Goal: Transaction & Acquisition: Book appointment/travel/reservation

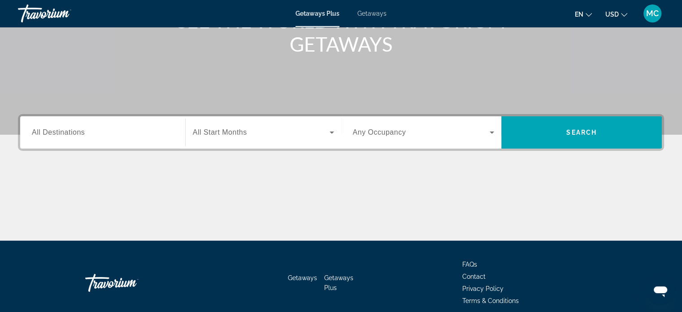
click at [252, 127] on span "Search widget" at bounding box center [261, 132] width 137 height 11
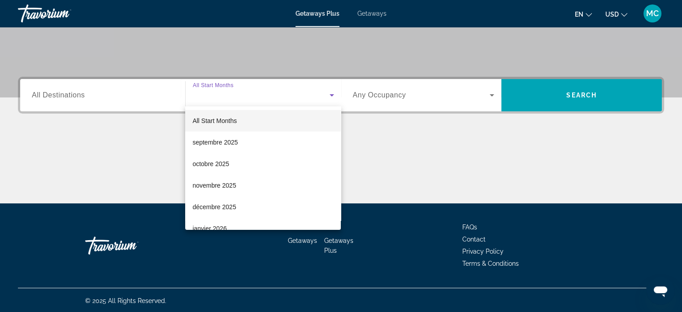
scroll to position [173, 0]
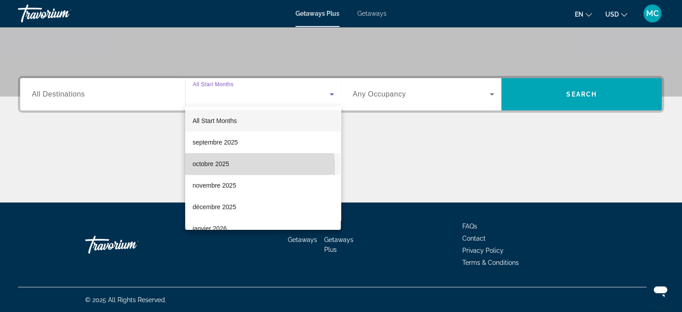
click at [228, 167] on span "octobre 2025" at bounding box center [210, 163] width 37 height 11
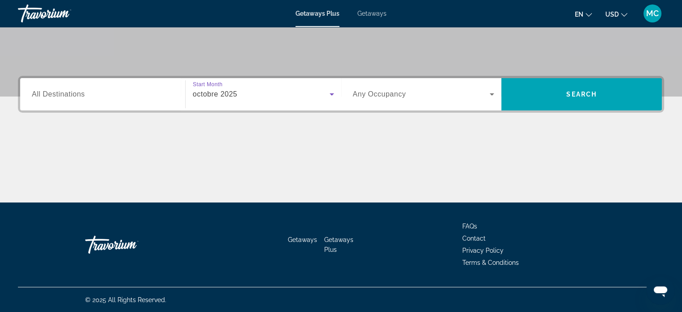
click at [383, 109] on div "Occupancy Any Occupancy" at bounding box center [424, 94] width 156 height 32
click at [390, 98] on span "Search widget" at bounding box center [421, 94] width 137 height 11
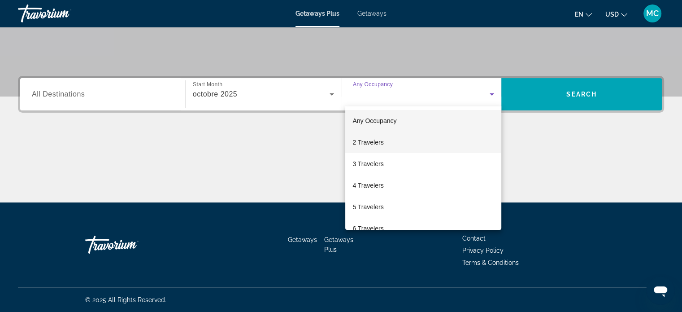
click at [382, 142] on span "2 Travelers" at bounding box center [367, 142] width 31 height 11
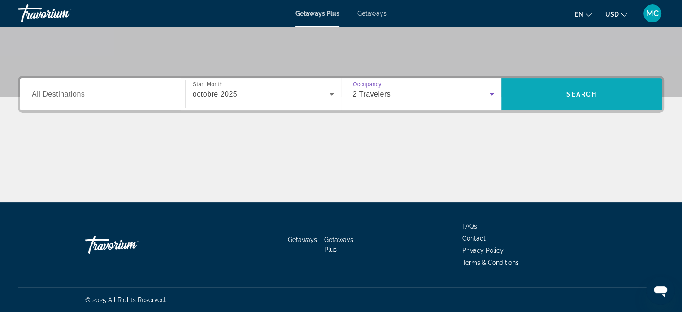
click at [582, 105] on span "Search widget" at bounding box center [581, 94] width 160 height 32
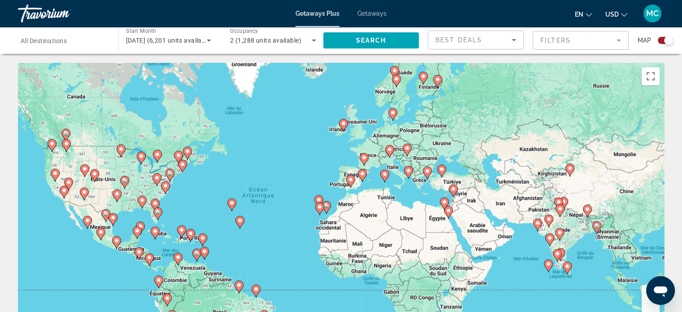
drag, startPoint x: 416, startPoint y: 194, endPoint x: 358, endPoint y: 204, distance: 58.7
click at [358, 204] on div "Pour activer le glissement avec le clavier, appuyez sur Alt+Entrée. Une fois ce…" at bounding box center [341, 197] width 646 height 269
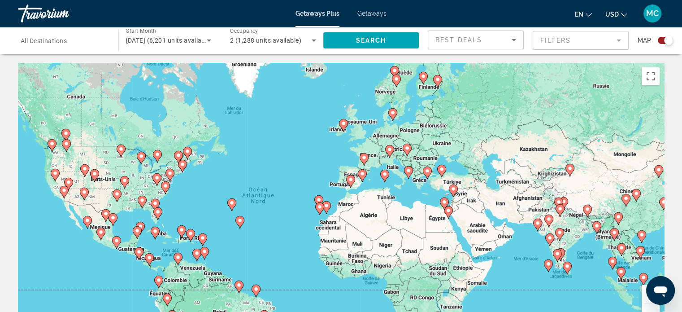
click at [329, 186] on div "Pour activer le glissement avec le clavier, appuyez sur Alt+Entrée. Une fois ce…" at bounding box center [341, 197] width 646 height 269
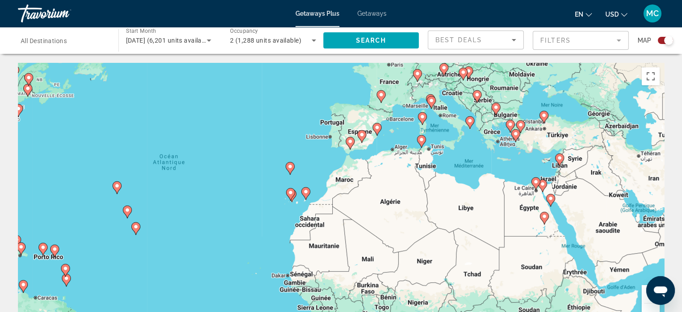
drag, startPoint x: 328, startPoint y: 204, endPoint x: 308, endPoint y: 161, distance: 46.9
click at [308, 156] on div "Pour activer le glissement avec le clavier, appuyez sur Alt+Entrée. Une fois ce…" at bounding box center [341, 197] width 646 height 269
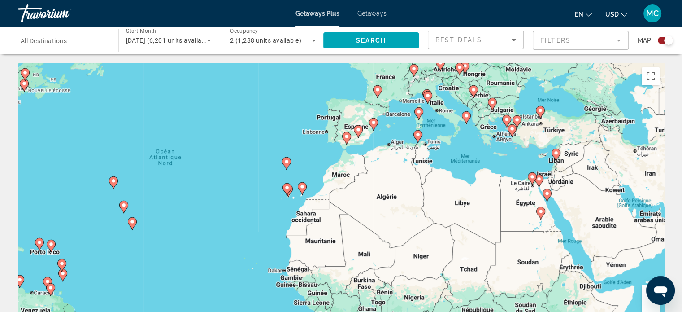
click at [310, 168] on div "Pour activer le glissement avec le clavier, appuyez sur Alt+Entrée. Une fois ce…" at bounding box center [341, 197] width 646 height 269
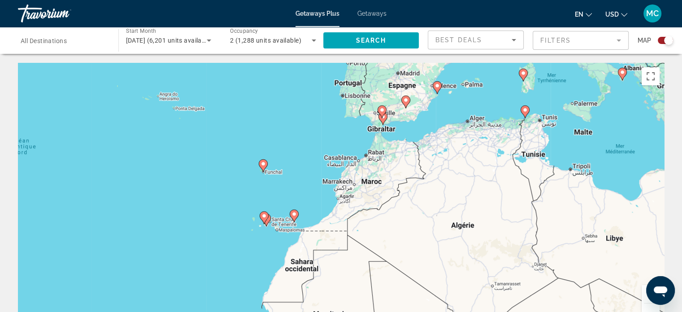
click at [290, 189] on div "Pour activer le glissement avec le clavier, appuyez sur Alt+Entrée. Une fois ce…" at bounding box center [341, 197] width 646 height 269
click at [288, 186] on div "Pour activer le glissement avec le clavier, appuyez sur Alt+Entrée. Une fois ce…" at bounding box center [341, 197] width 646 height 269
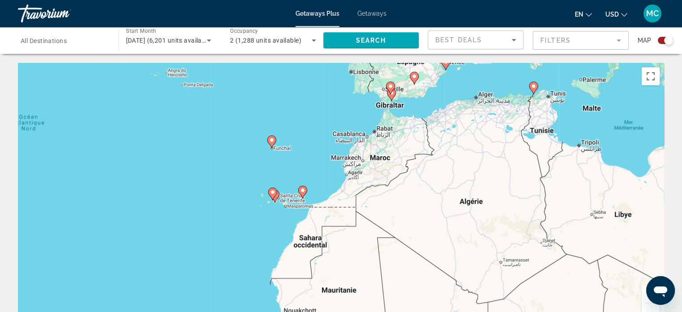
drag, startPoint x: 278, startPoint y: 200, endPoint x: 286, endPoint y: 176, distance: 26.1
click at [286, 176] on div "Pour activer le glissement avec le clavier, appuyez sur Alt+Entrée. Une fois ce…" at bounding box center [341, 197] width 646 height 269
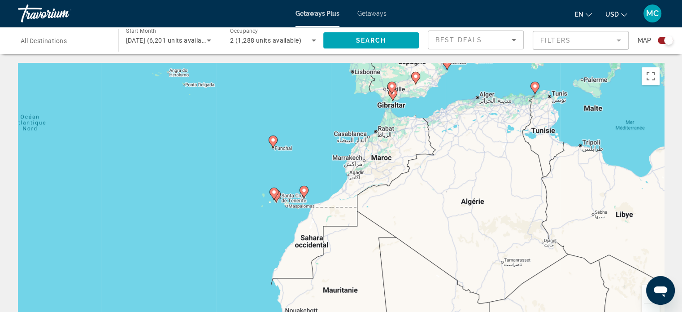
click at [271, 190] on icon "Main content" at bounding box center [273, 194] width 8 height 12
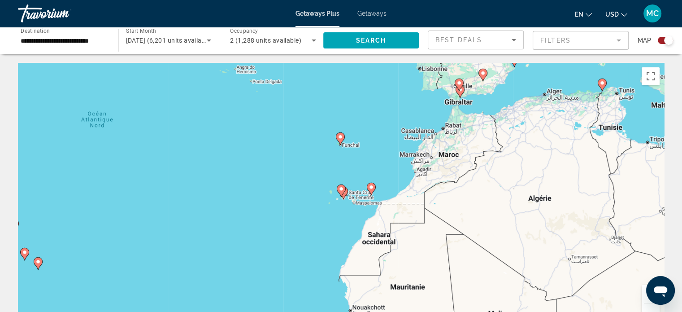
click at [339, 188] on image "Main content" at bounding box center [340, 188] width 5 height 5
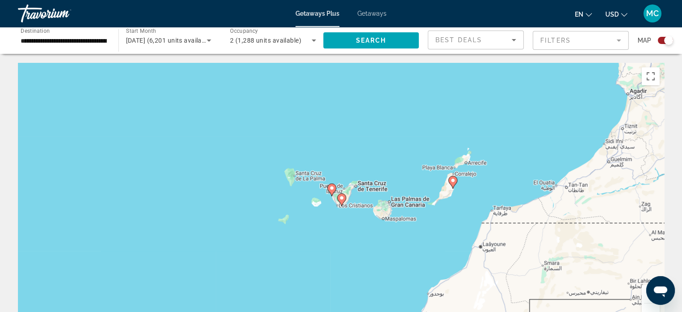
drag, startPoint x: 334, startPoint y: 206, endPoint x: 328, endPoint y: 204, distance: 5.7
click at [328, 204] on div "Pour activer le glissement avec le clavier, appuyez sur Alt+Entrée. Une fois ce…" at bounding box center [341, 197] width 646 height 269
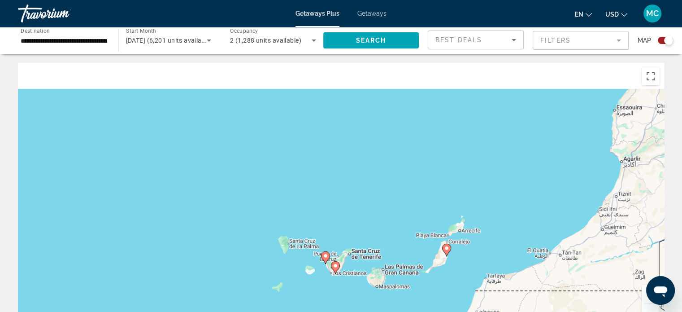
drag, startPoint x: 373, startPoint y: 141, endPoint x: 364, endPoint y: 209, distance: 68.2
click at [367, 222] on div "Pour activer le glissement avec le clavier, appuyez sur Alt+Entrée. Une fois ce…" at bounding box center [341, 197] width 646 height 269
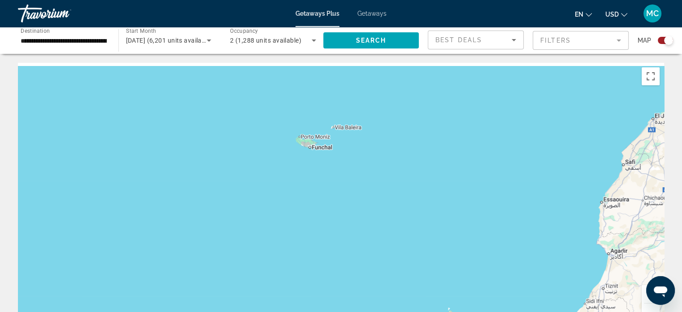
drag, startPoint x: 356, startPoint y: 168, endPoint x: 351, endPoint y: 224, distance: 56.3
click at [351, 224] on div "Pour activer le glissement avec le clavier, appuyez sur Alt+Entrée. Une fois ce…" at bounding box center [341, 197] width 646 height 269
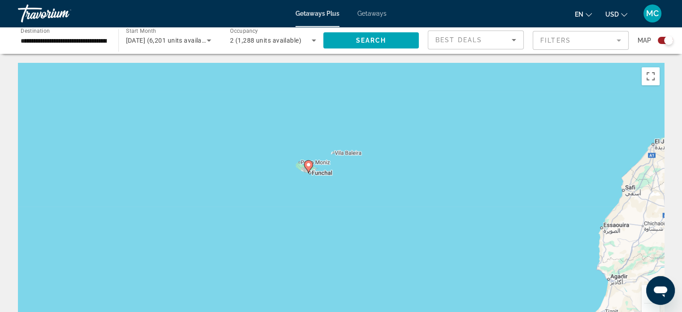
click at [319, 175] on div "Pour activer le glissement avec le clavier, appuyez sur Alt+Entrée. Une fois ce…" at bounding box center [341, 197] width 646 height 269
click at [311, 165] on icon "Main content" at bounding box center [308, 166] width 8 height 12
type input "**********"
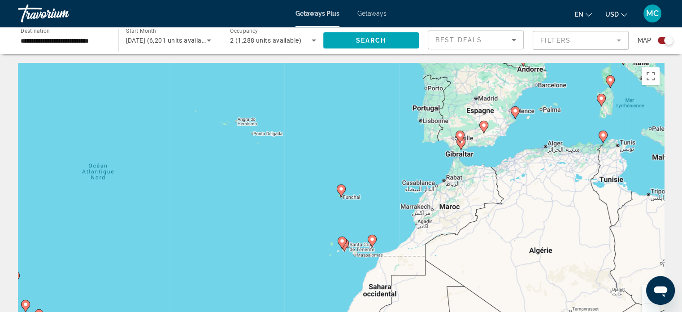
click at [340, 191] on image "Main content" at bounding box center [340, 188] width 5 height 5
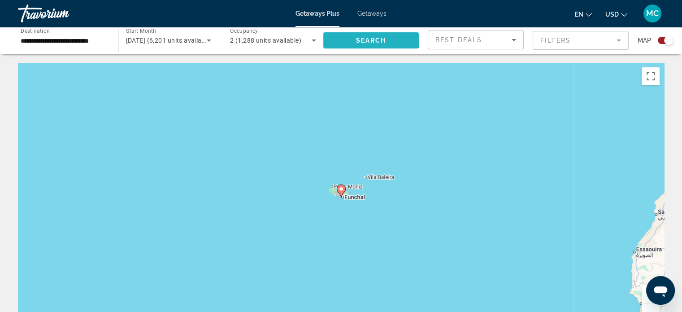
click at [386, 37] on span "Search" at bounding box center [370, 40] width 30 height 7
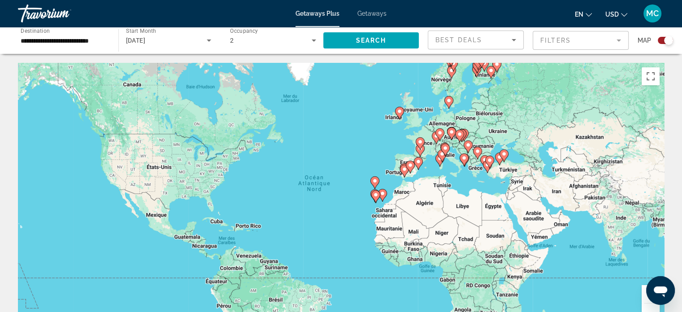
click at [667, 43] on div "Search widget" at bounding box center [668, 40] width 9 height 9
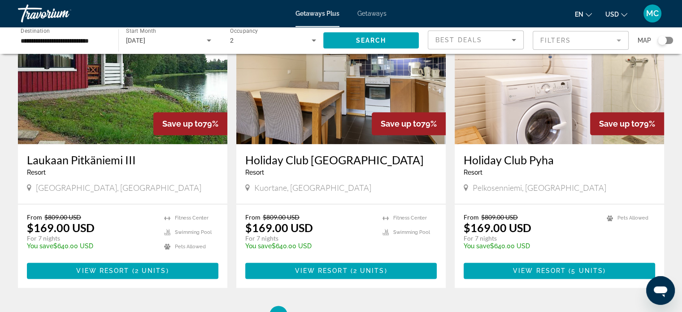
scroll to position [1121, 0]
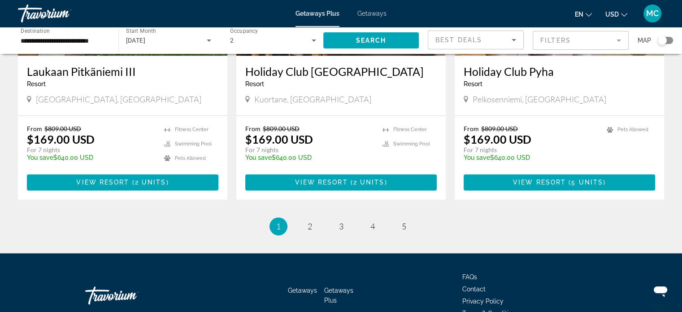
click at [295, 217] on ul "1 / 5 You're on page 1 page 2 page 3 page 4 page 5" at bounding box center [341, 226] width 646 height 18
click at [314, 218] on link "page 2" at bounding box center [310, 226] width 16 height 16
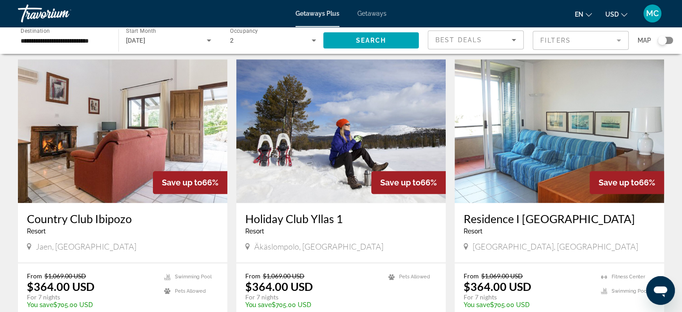
scroll to position [1031, 0]
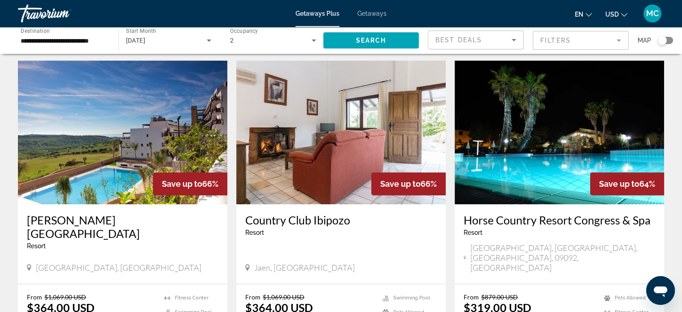
scroll to position [359, 0]
